Goal: Task Accomplishment & Management: Use online tool/utility

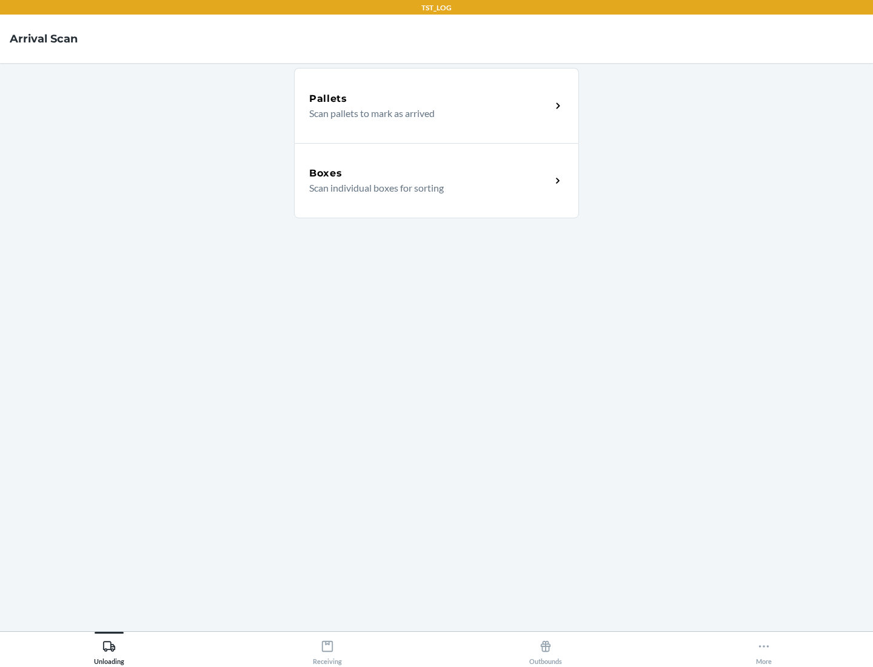
click at [430, 173] on div "Boxes" at bounding box center [430, 173] width 242 height 15
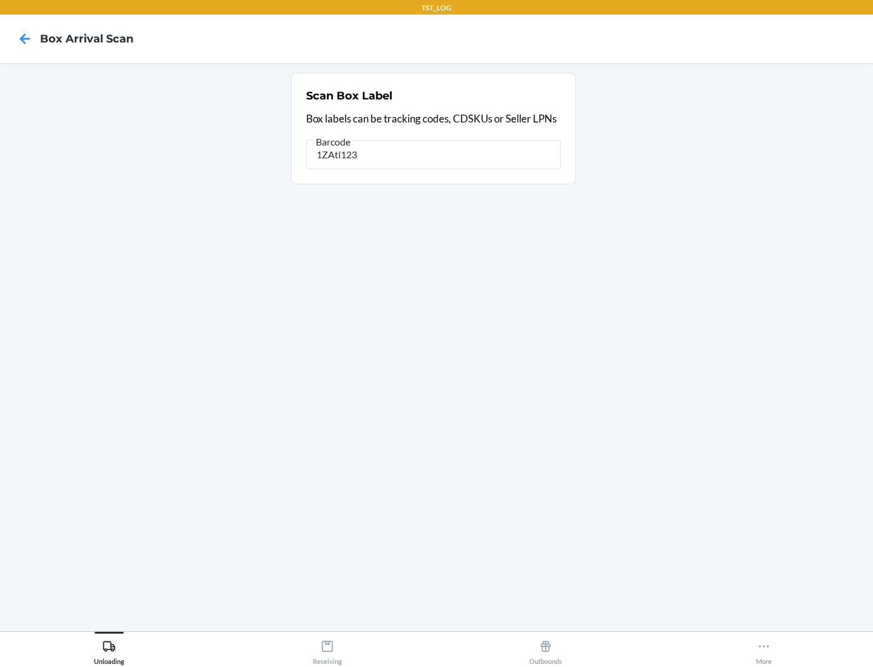
type input "1ZAti123"
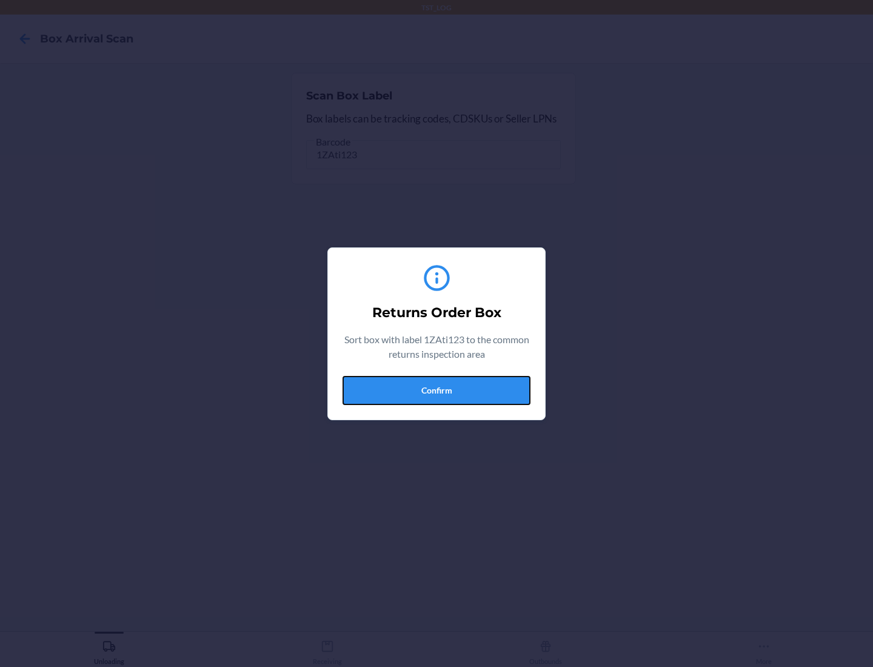
click at [436, 390] on button "Confirm" at bounding box center [436, 390] width 188 height 29
